Goal: Information Seeking & Learning: Learn about a topic

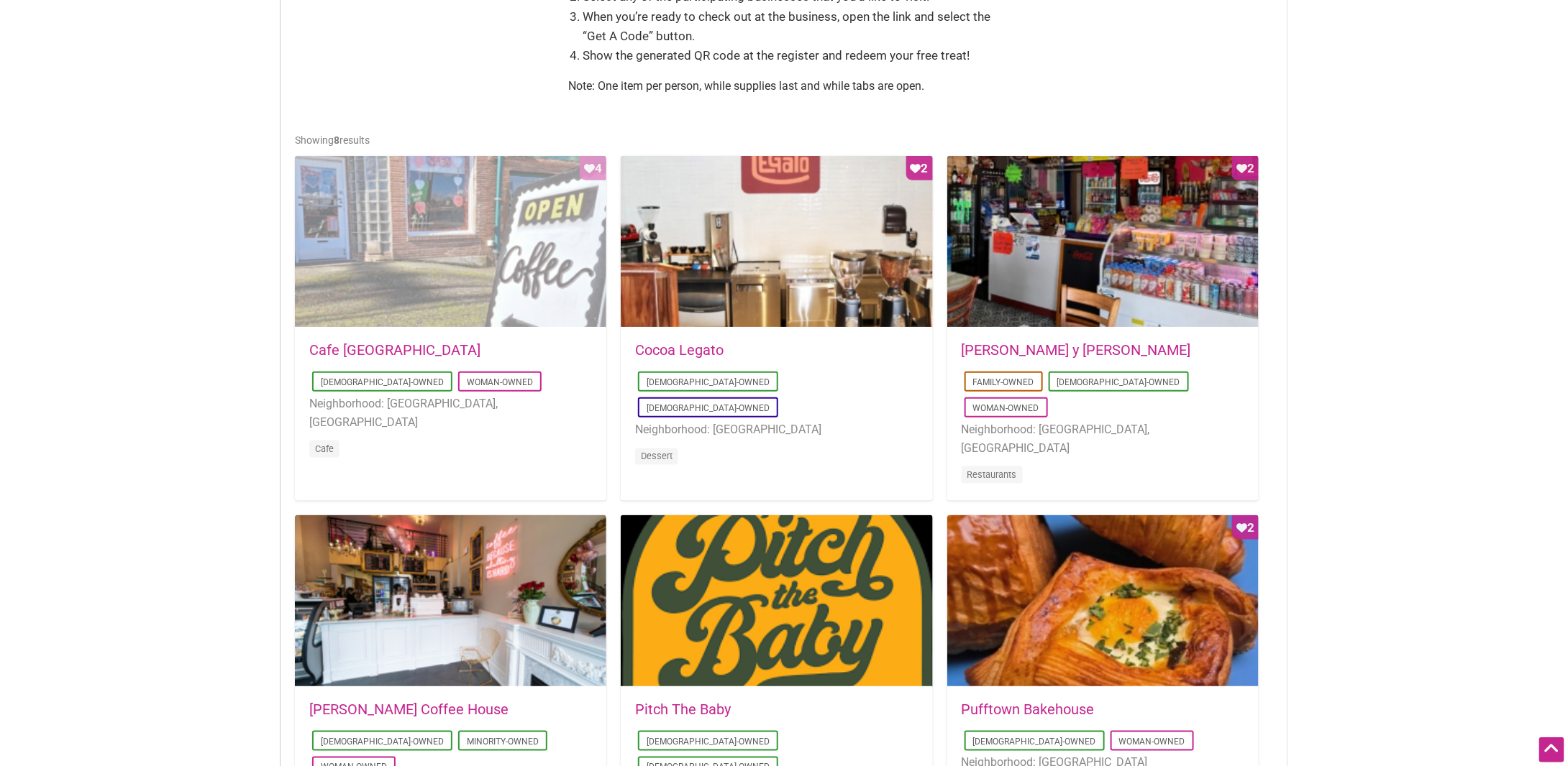
scroll to position [791, 0]
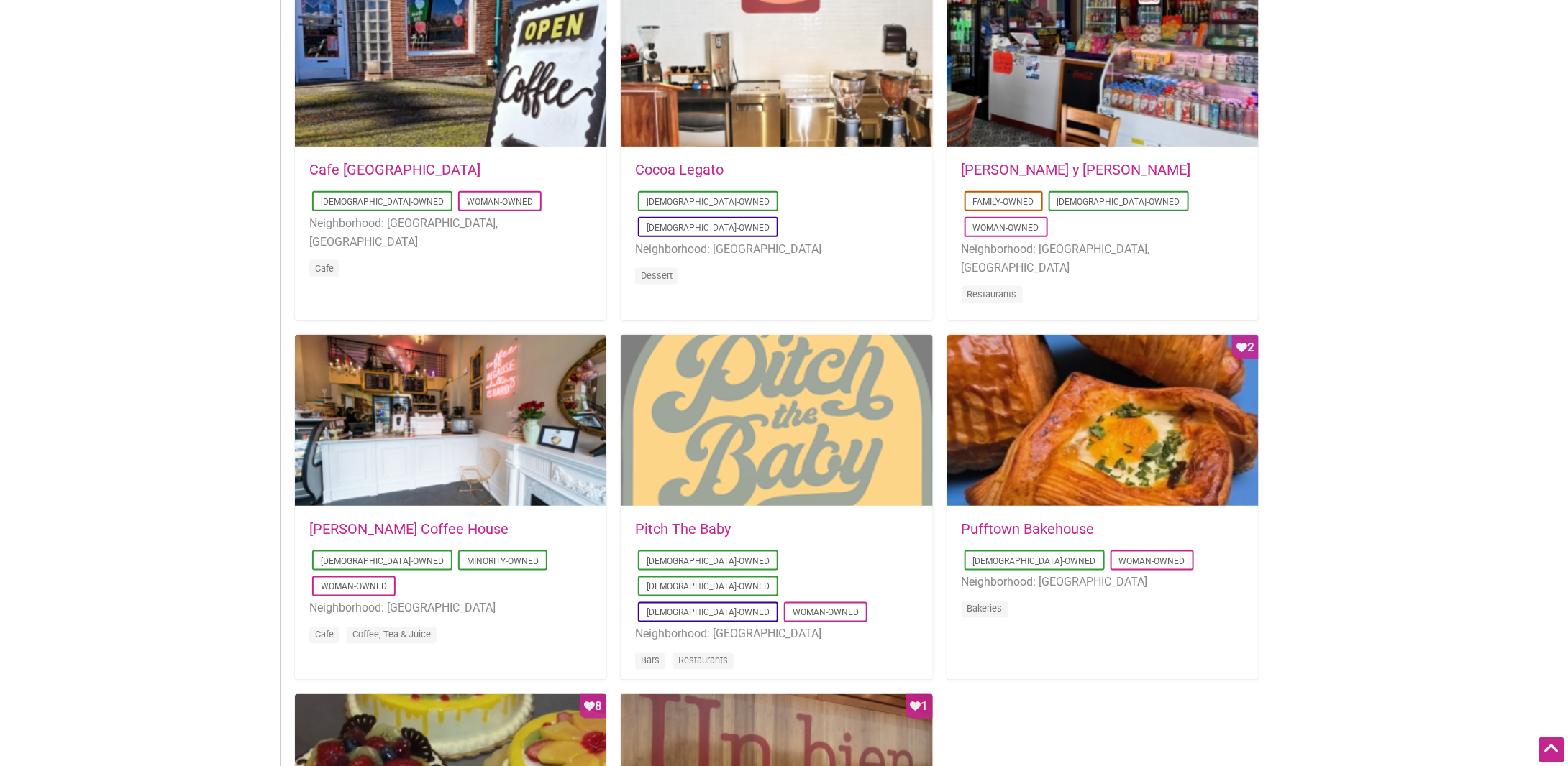
click at [789, 446] on div at bounding box center [777, 421] width 311 height 172
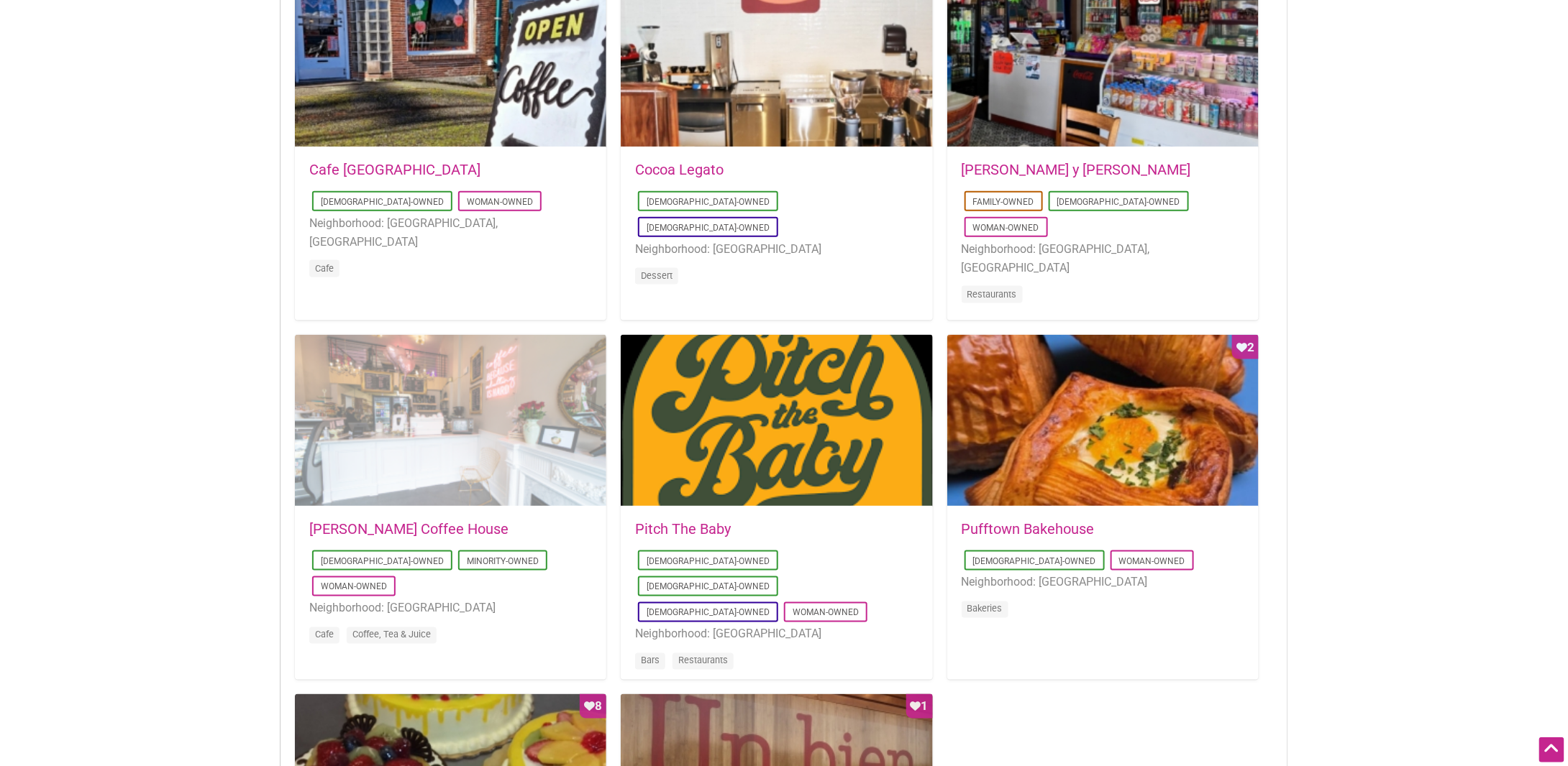
click at [461, 460] on div at bounding box center [450, 421] width 311 height 172
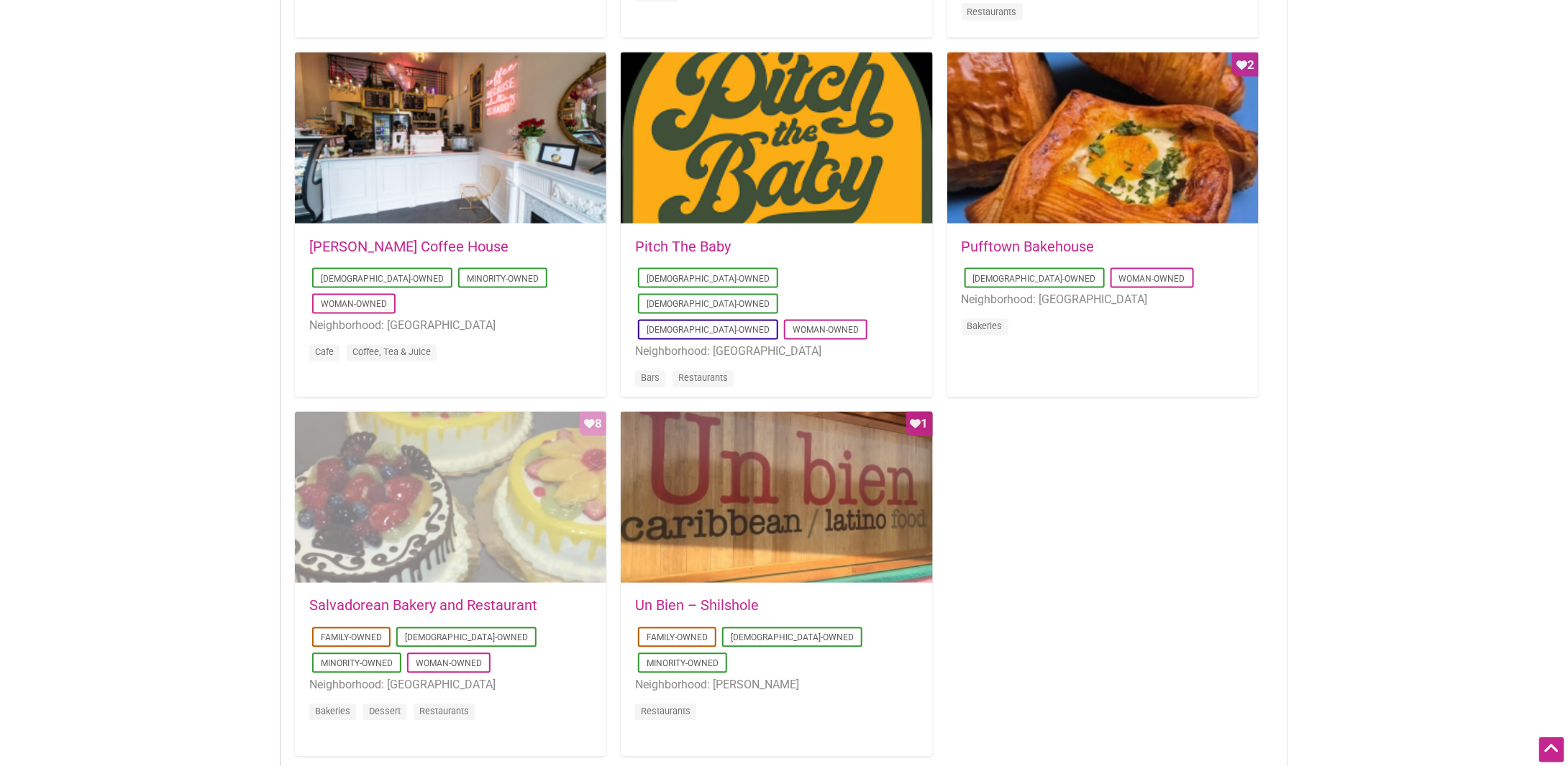
scroll to position [1078, 0]
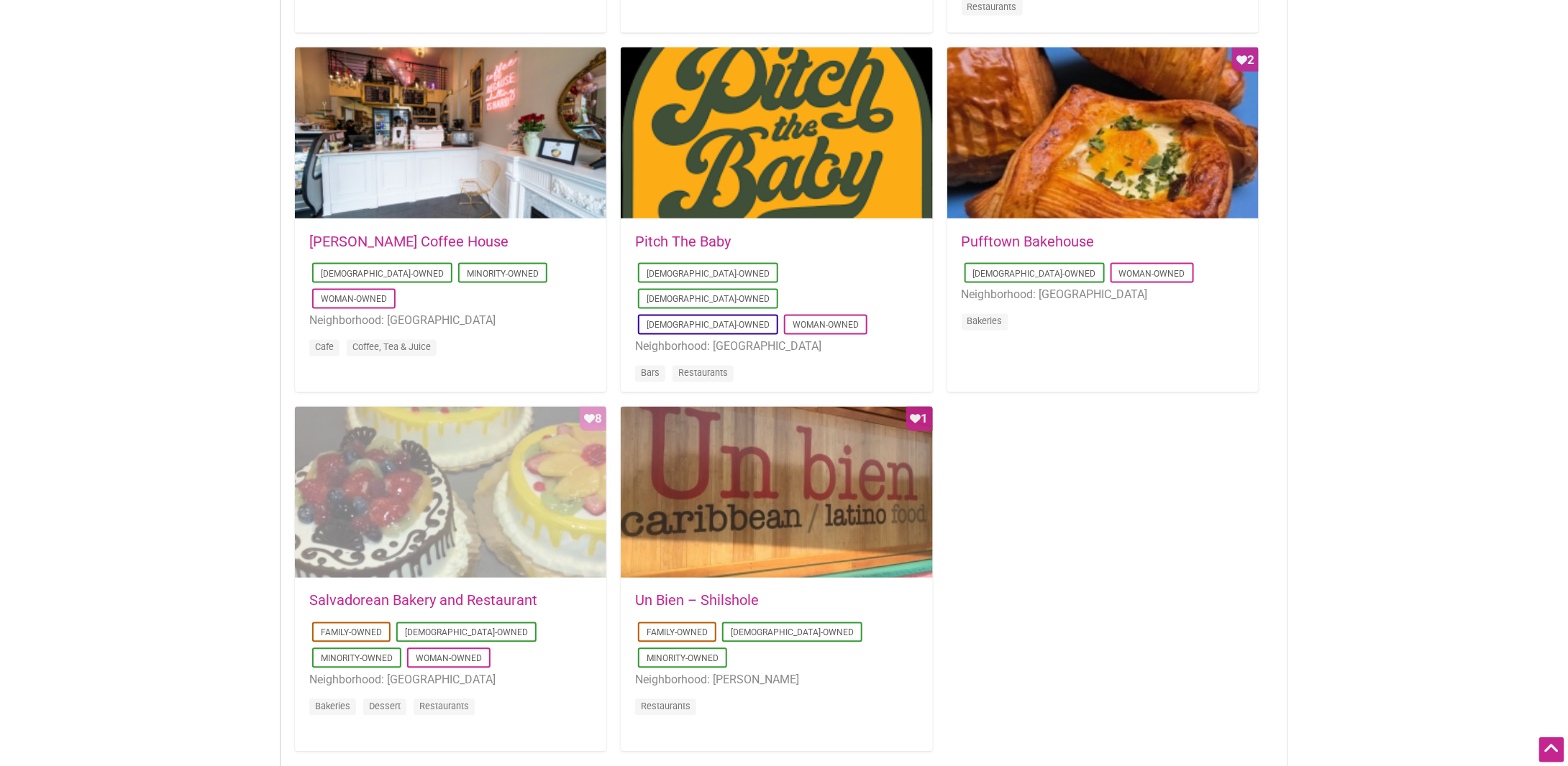
click at [366, 503] on div "Favorite Count 8" at bounding box center [450, 493] width 311 height 172
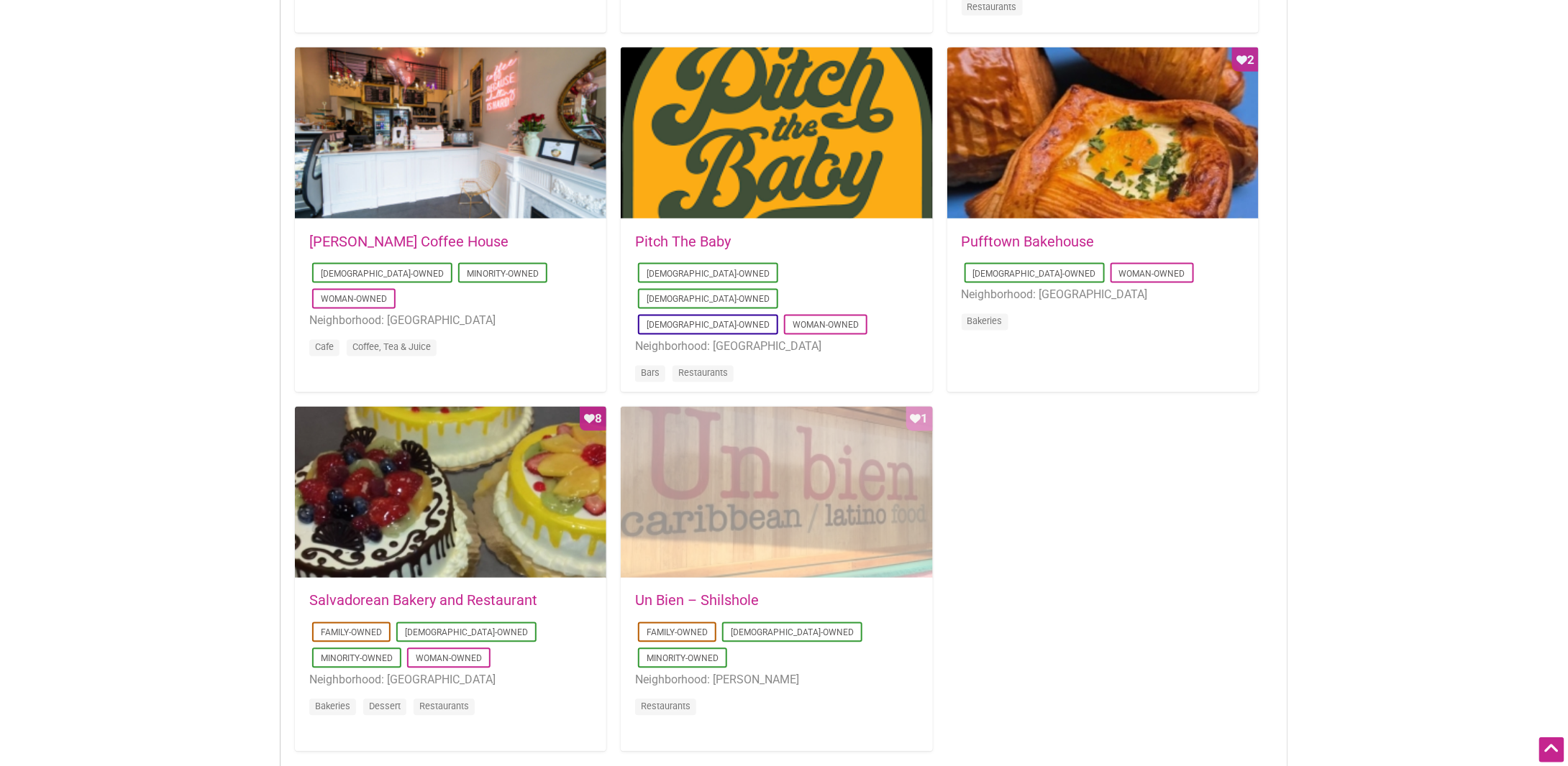
click at [698, 527] on div "Favorite Count 1" at bounding box center [777, 493] width 311 height 172
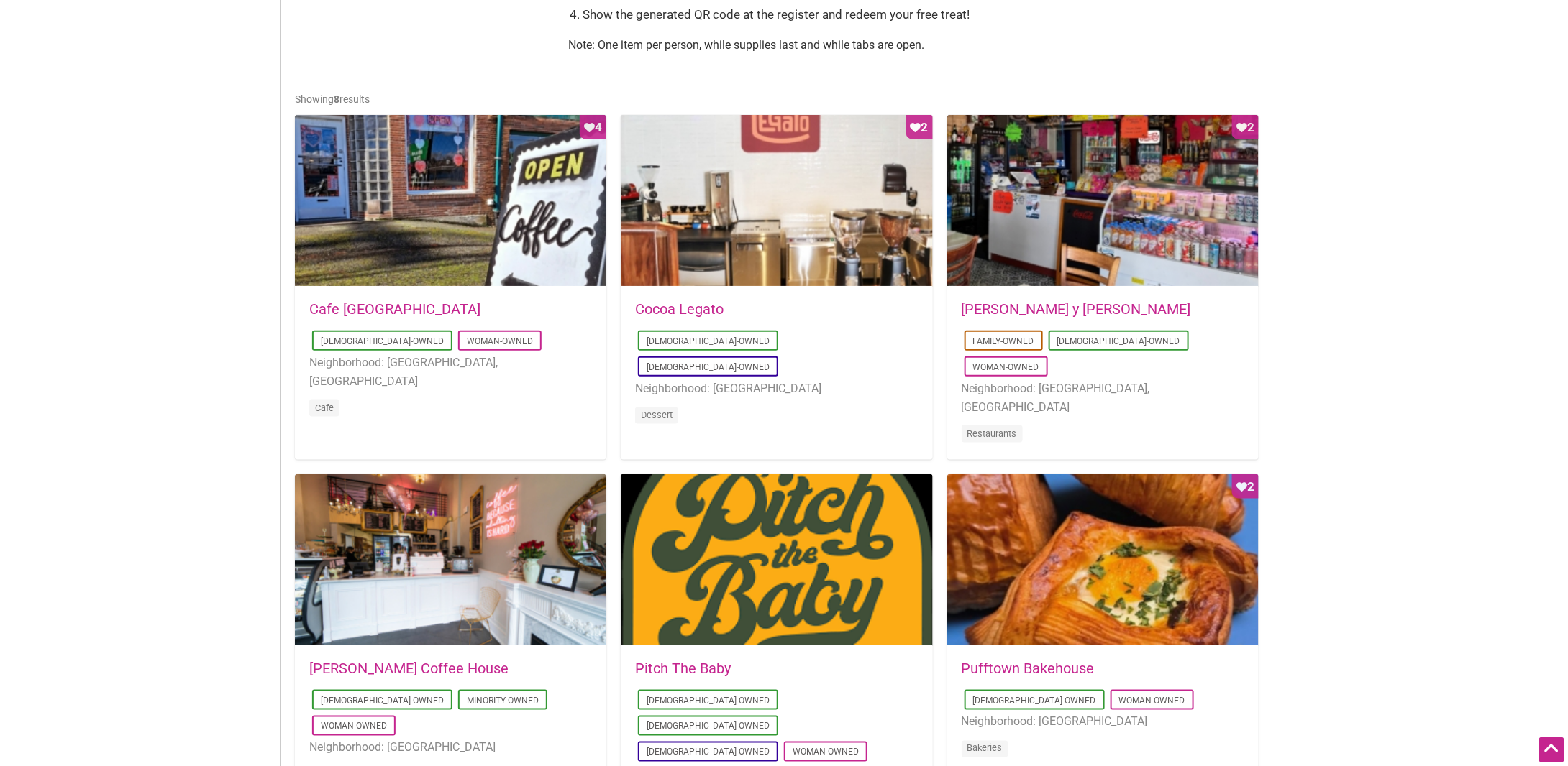
scroll to position [647, 0]
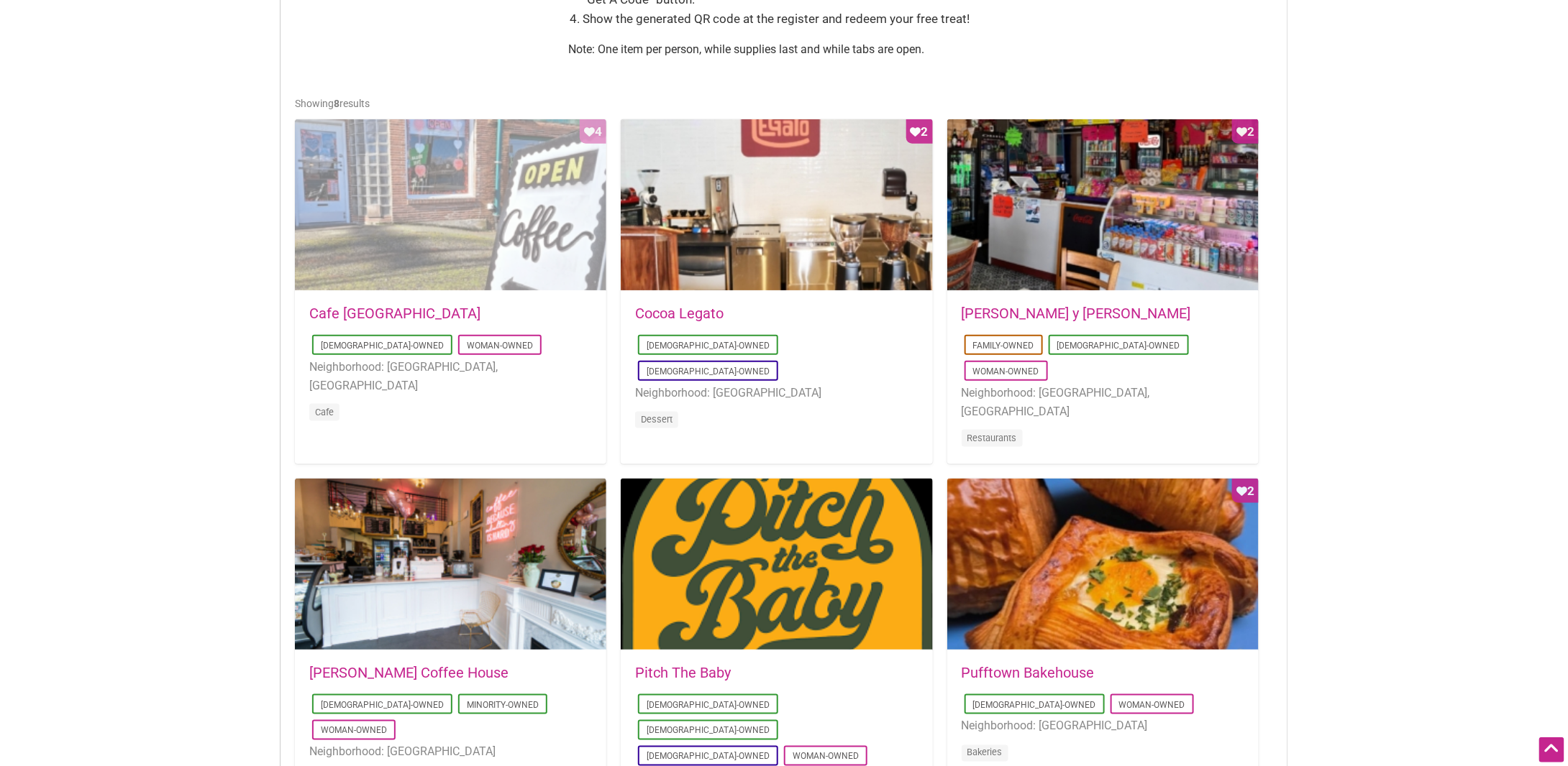
click at [463, 186] on div "Favorite Count 4" at bounding box center [450, 206] width 311 height 172
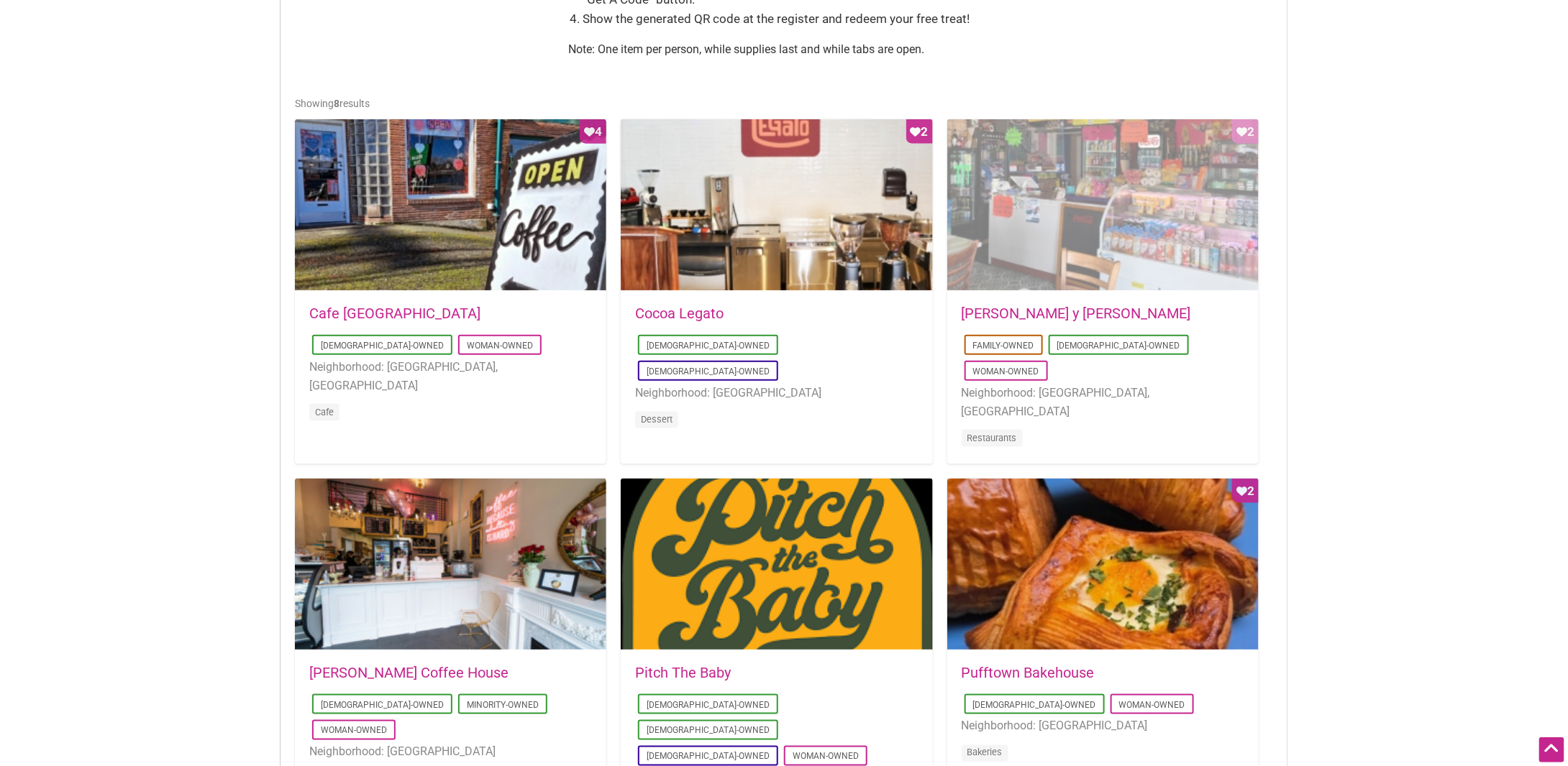
click at [1047, 203] on div "Favorite Count 2" at bounding box center [1103, 206] width 311 height 172
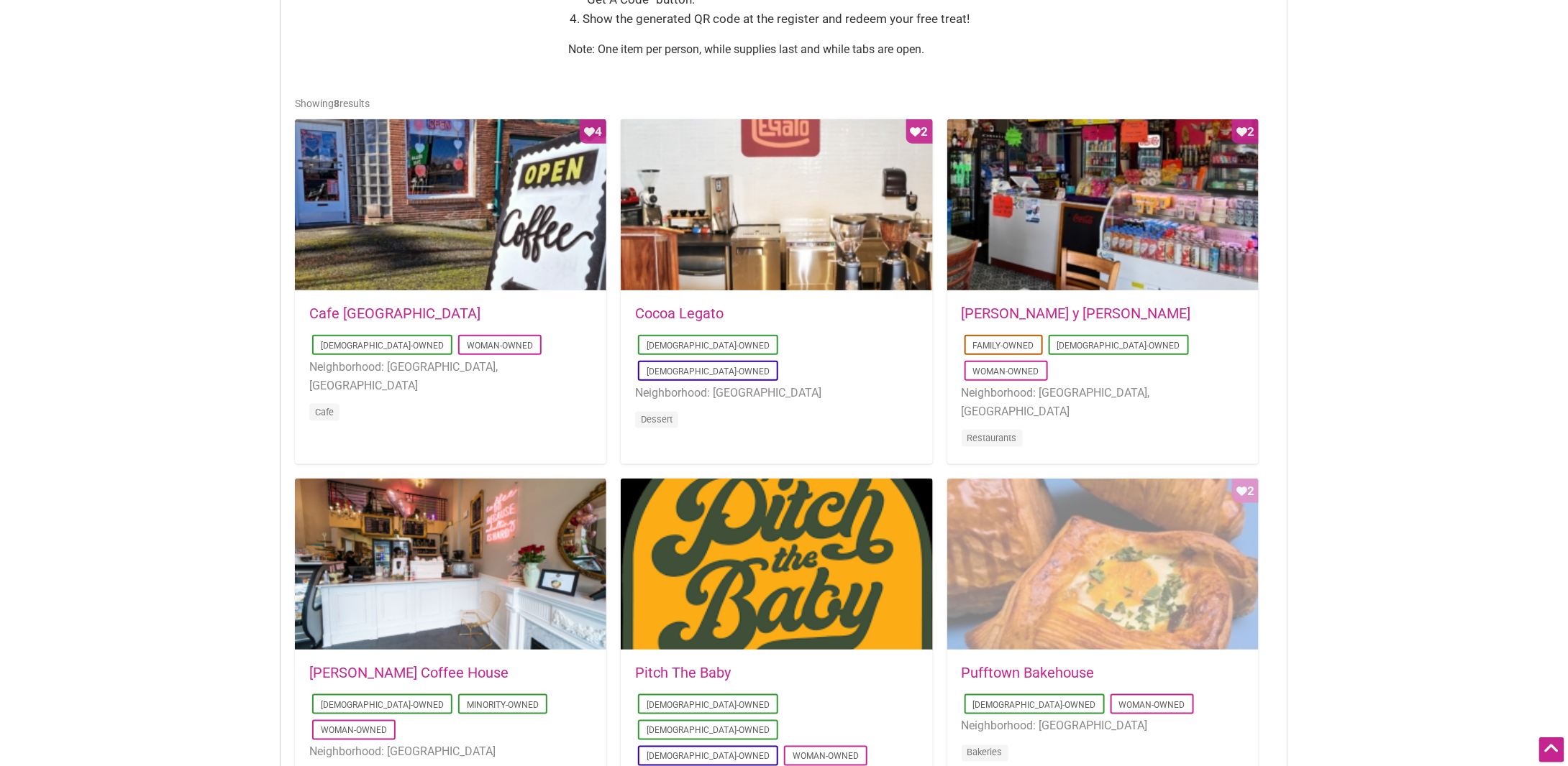
click at [1007, 521] on div "Favorite Count 2" at bounding box center [1103, 565] width 311 height 172
